Goal: Obtain resource: Download file/media

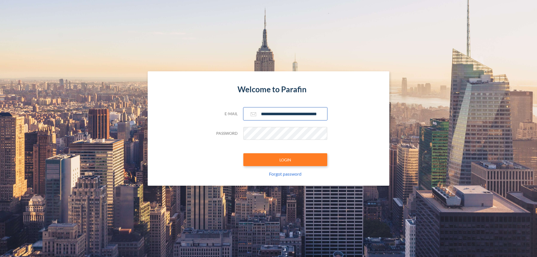
type input "**********"
click at [285, 160] on button "LOGIN" at bounding box center [285, 159] width 84 height 13
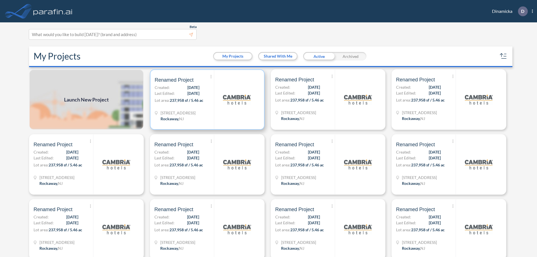
scroll to position [1, 0]
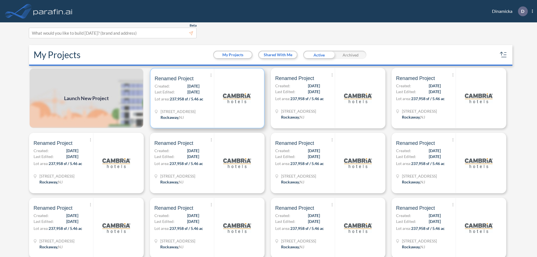
click at [206, 98] on p "Lot area: 237,958 sf / 5.46 ac" at bounding box center [184, 100] width 59 height 8
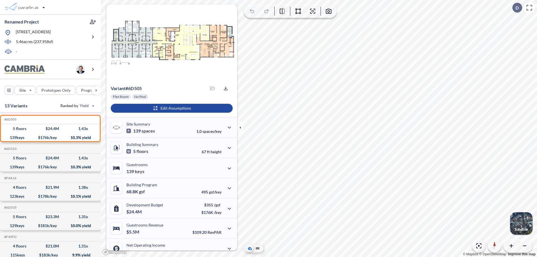
scroll to position [28, 0]
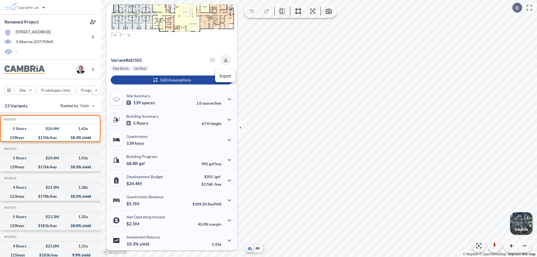
click at [224, 60] on icon "button" at bounding box center [226, 60] width 4 height 4
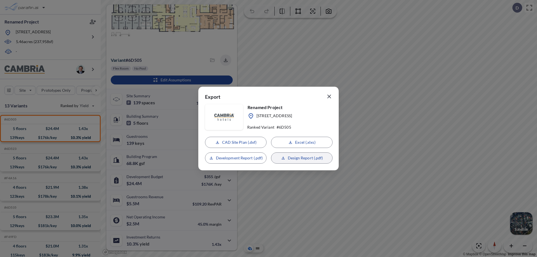
click at [302, 158] on p "Design Report (.pdf)" at bounding box center [305, 158] width 35 height 6
